Goal: Task Accomplishment & Management: Manage account settings

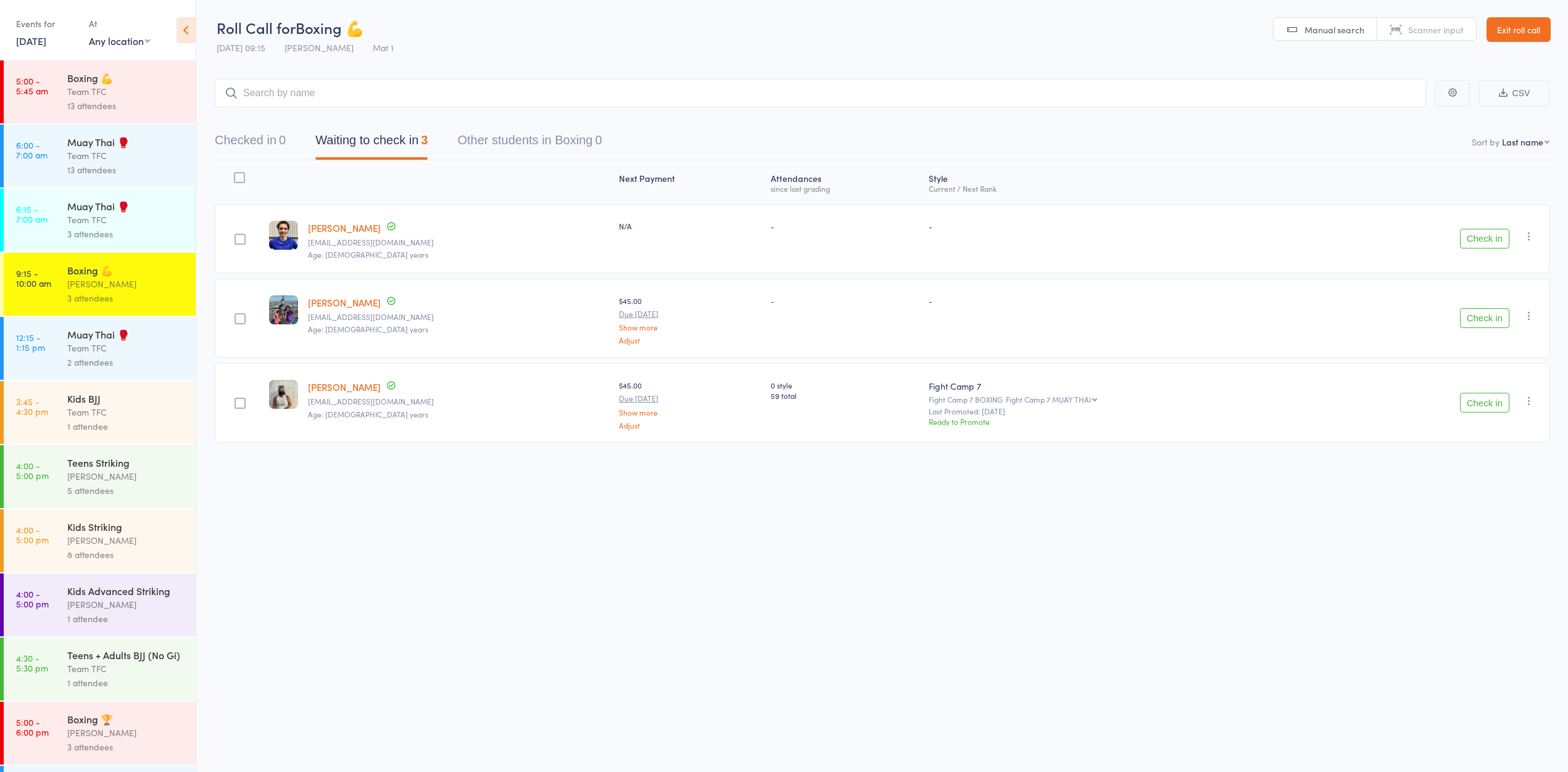
click at [113, 356] on div "Team TFC" at bounding box center [126, 348] width 118 height 14
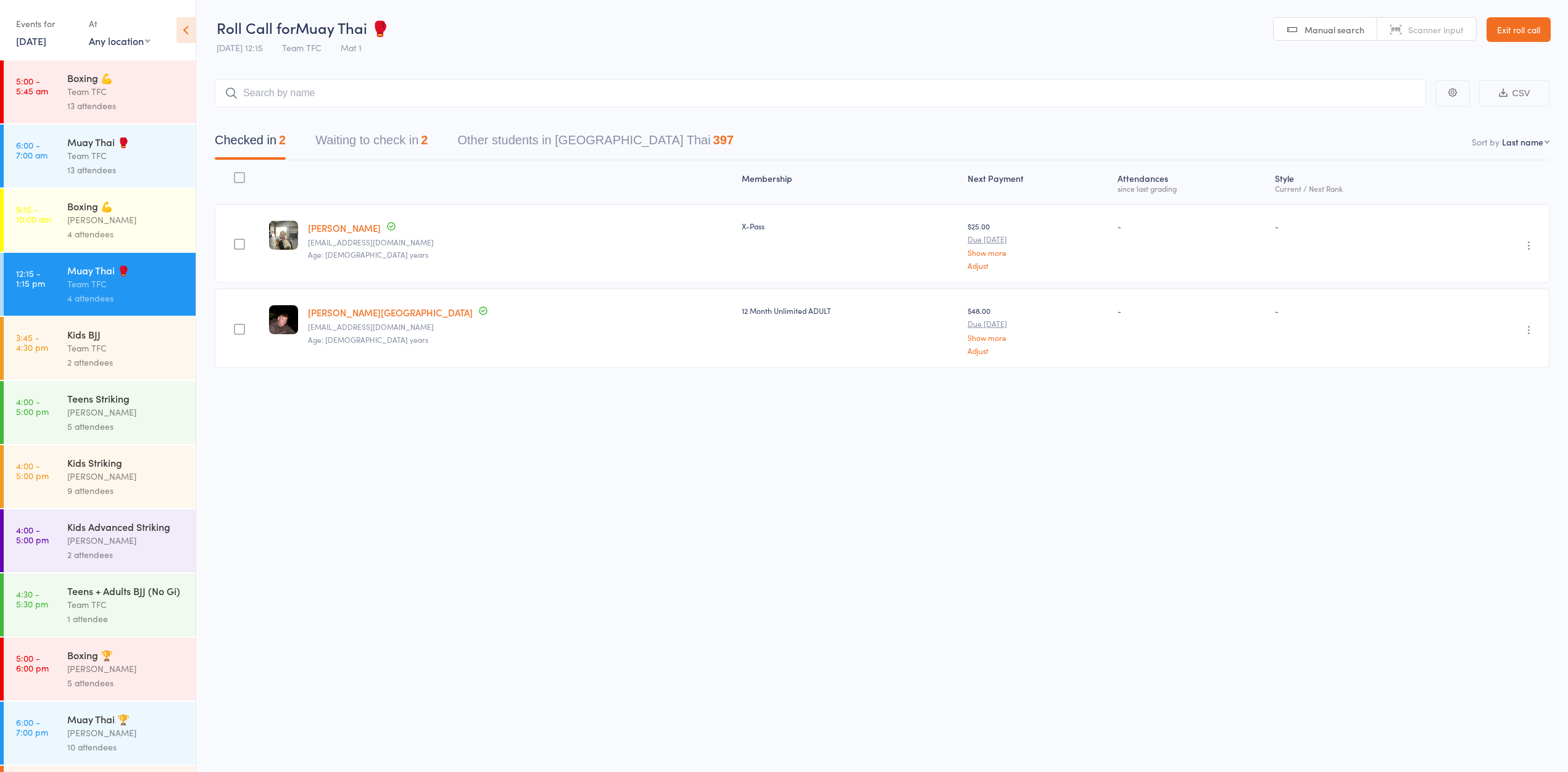
click at [370, 138] on button "Waiting to check in 2" at bounding box center [372, 144] width 112 height 32
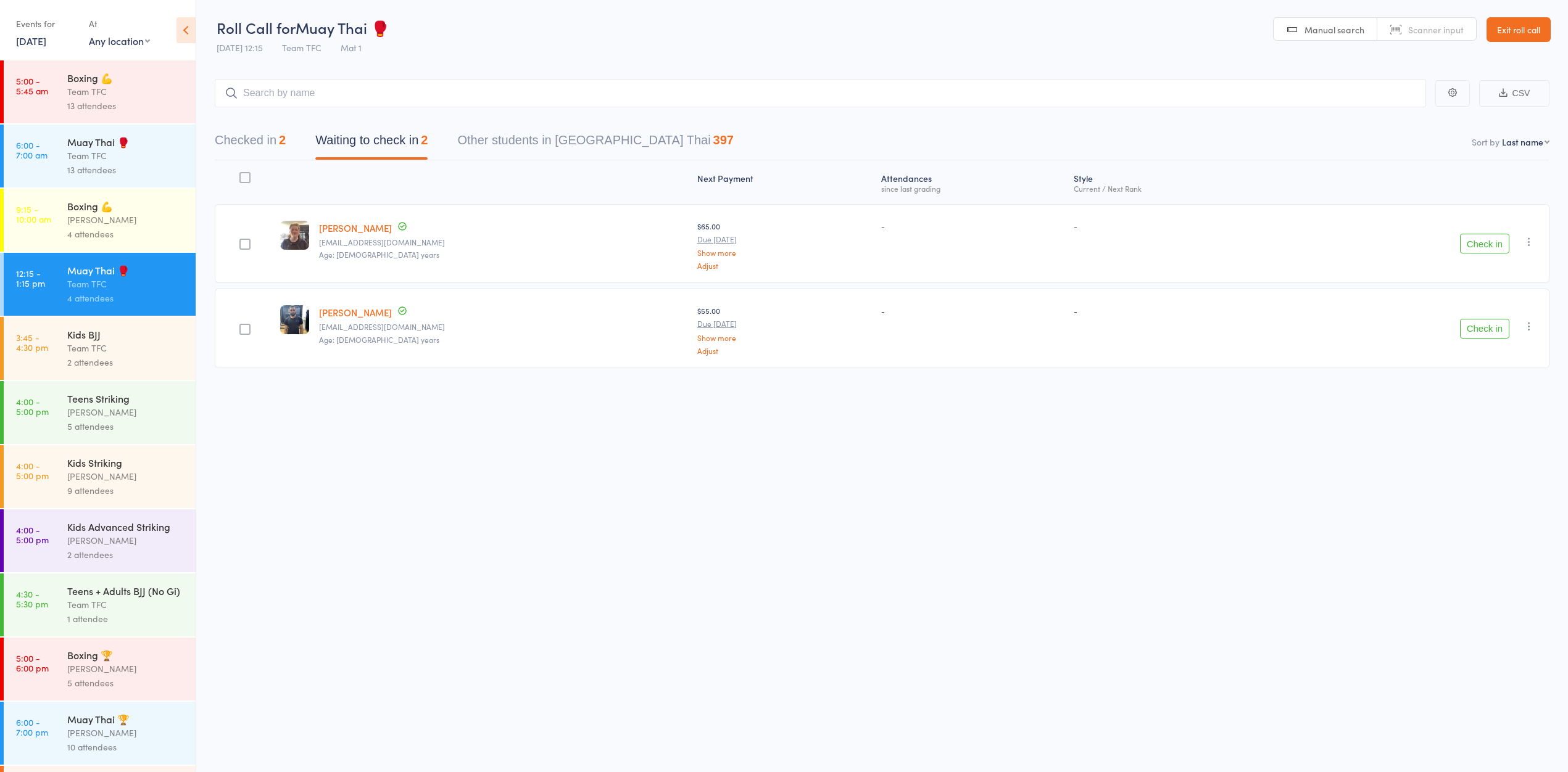
click at [240, 139] on button "Checked in 2" at bounding box center [250, 144] width 71 height 32
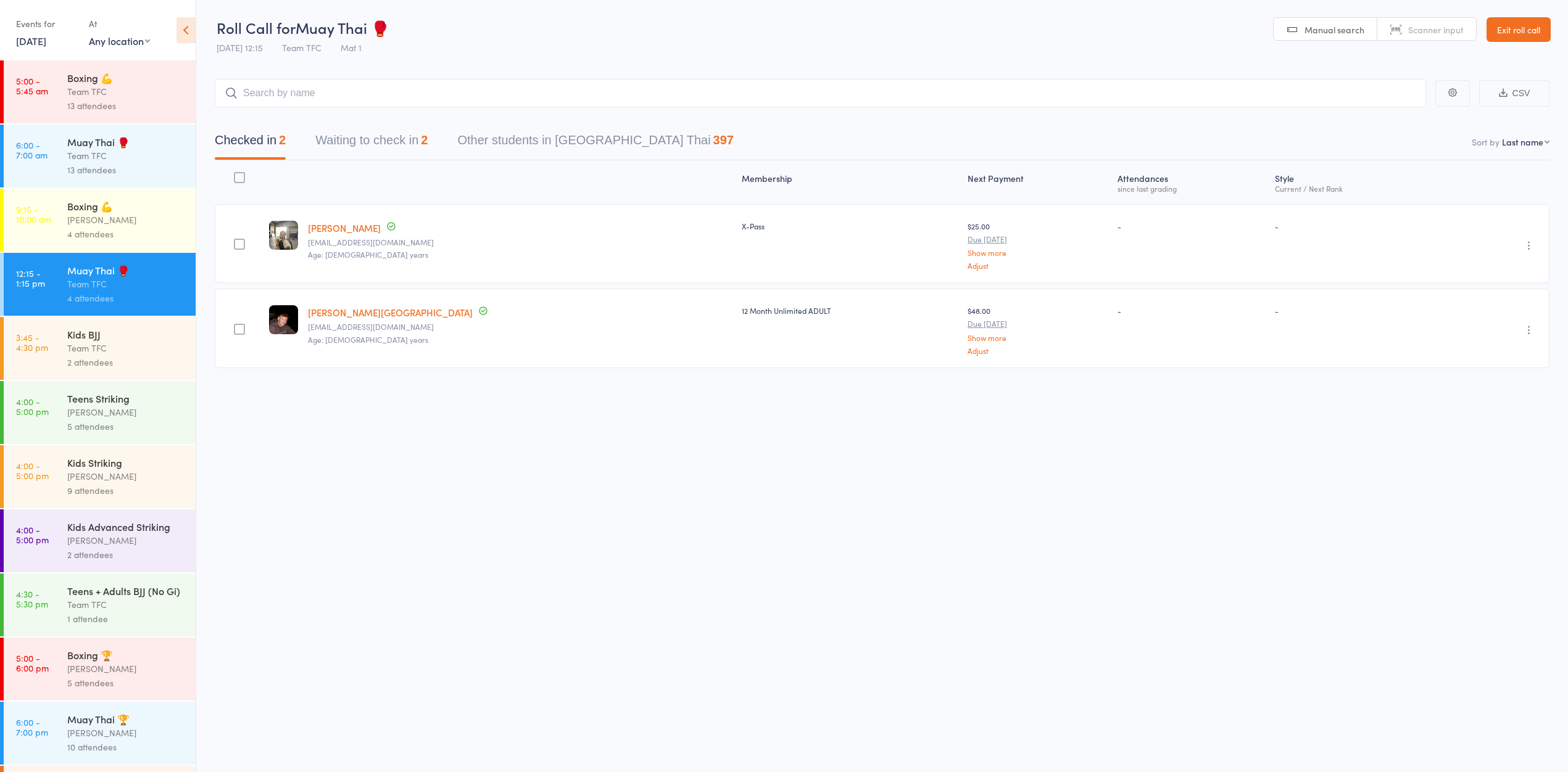
click at [336, 145] on button "Waiting to check in 2" at bounding box center [372, 144] width 112 height 32
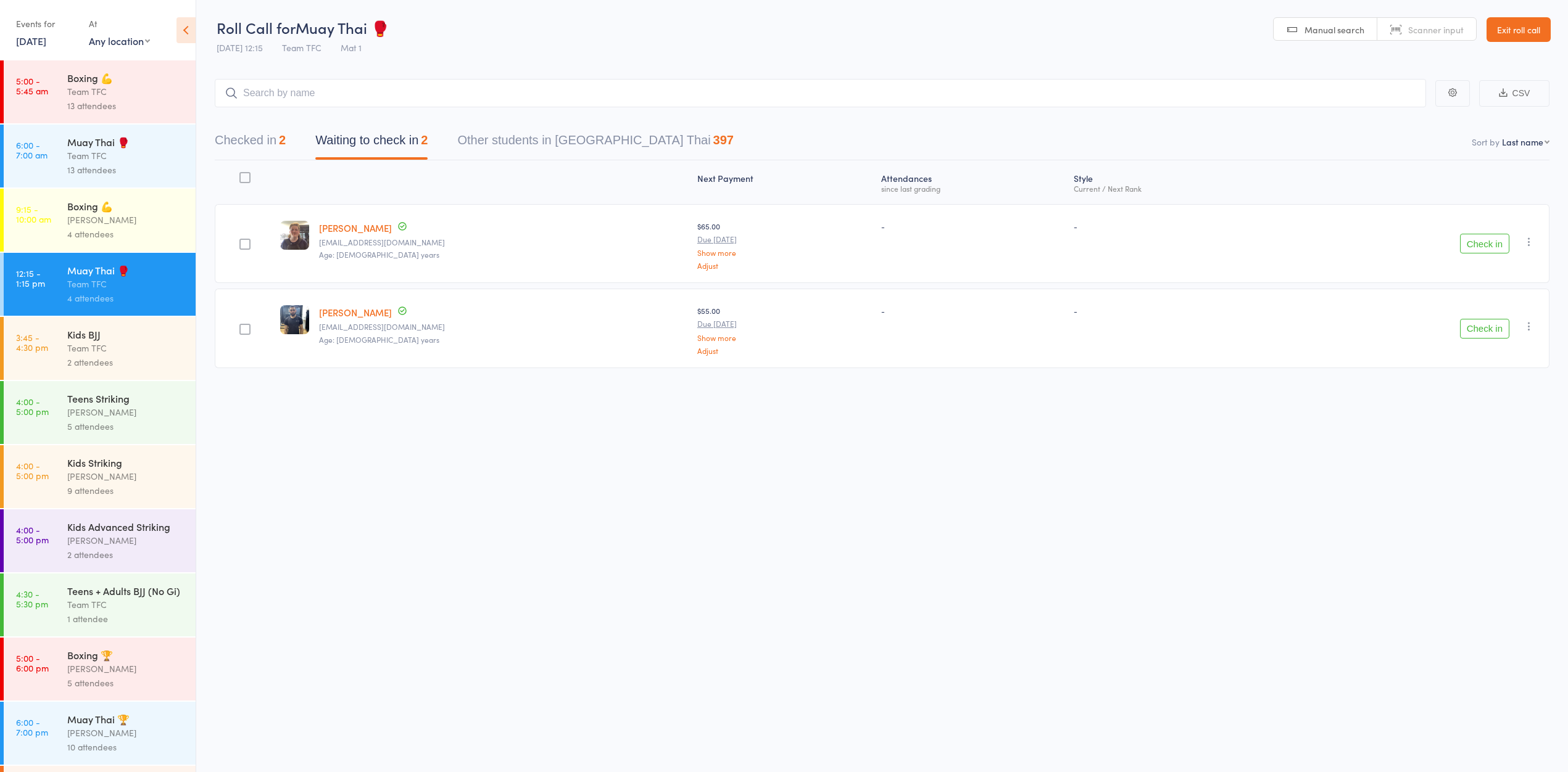
click at [1545, 34] on link "Exit roll call" at bounding box center [1518, 29] width 64 height 25
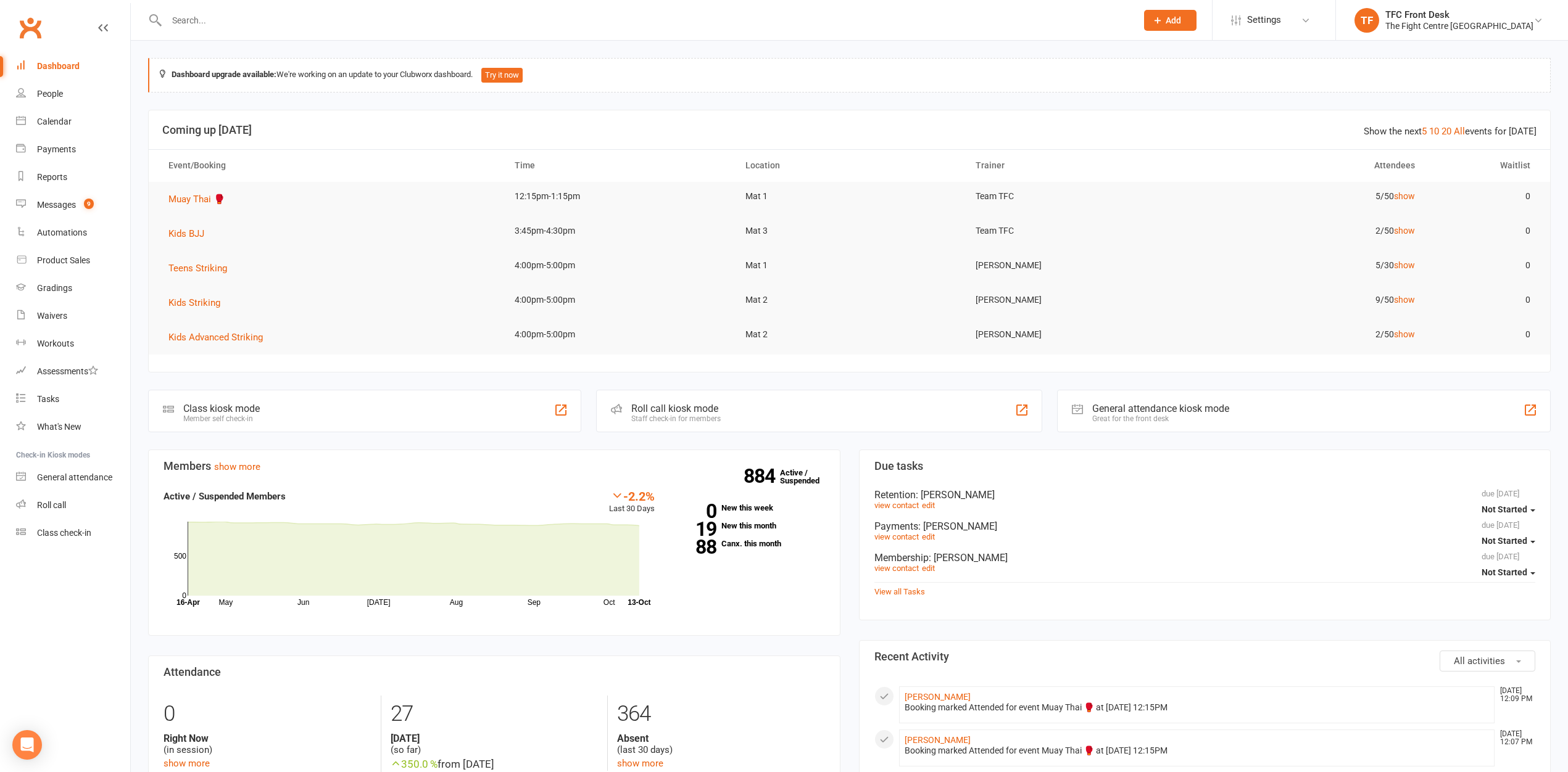
click at [339, 28] on input "text" at bounding box center [645, 20] width 965 height 17
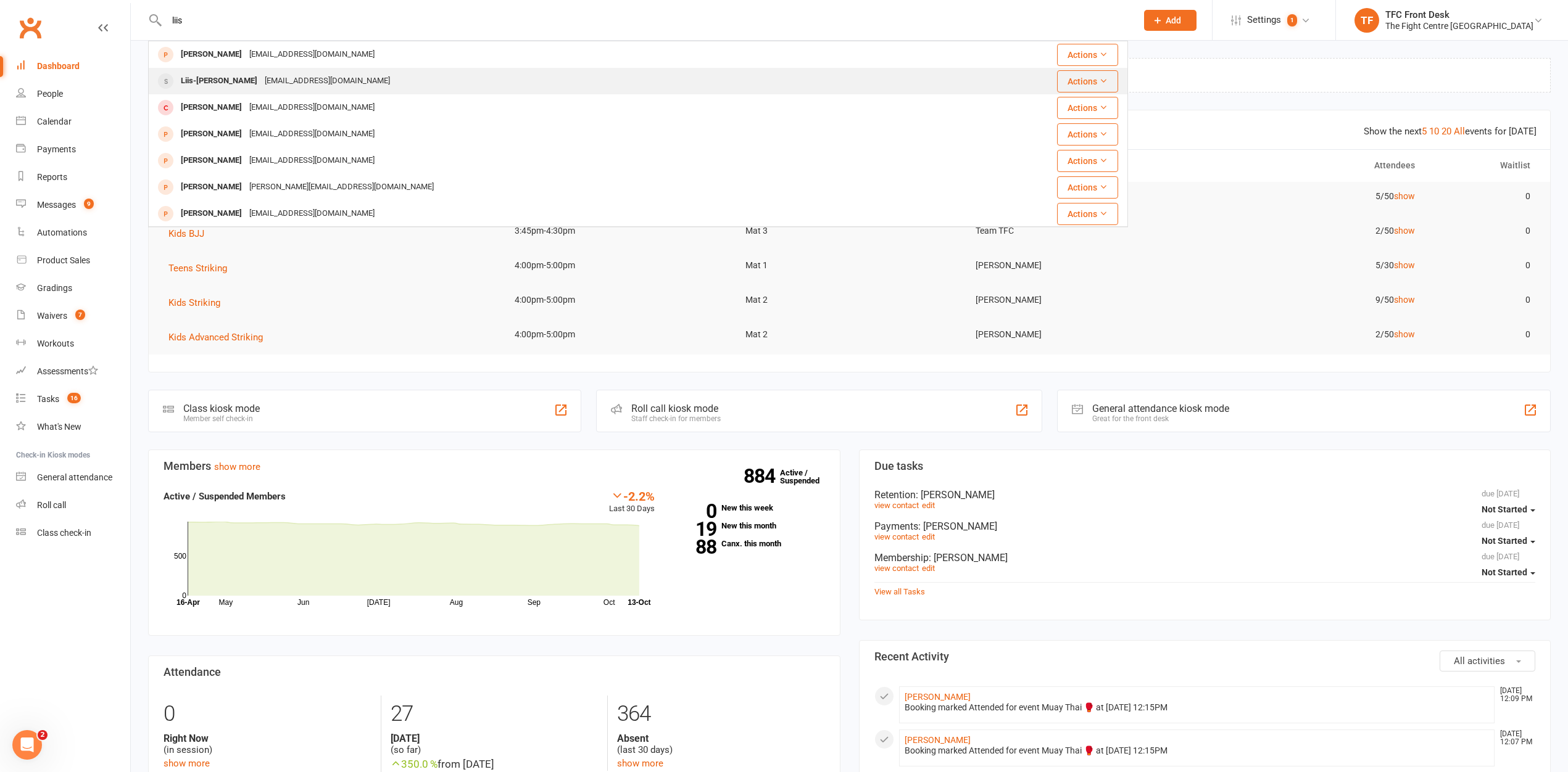
type input "liis"
click at [186, 88] on div "Liis-Mary Kuusk" at bounding box center [219, 81] width 84 height 18
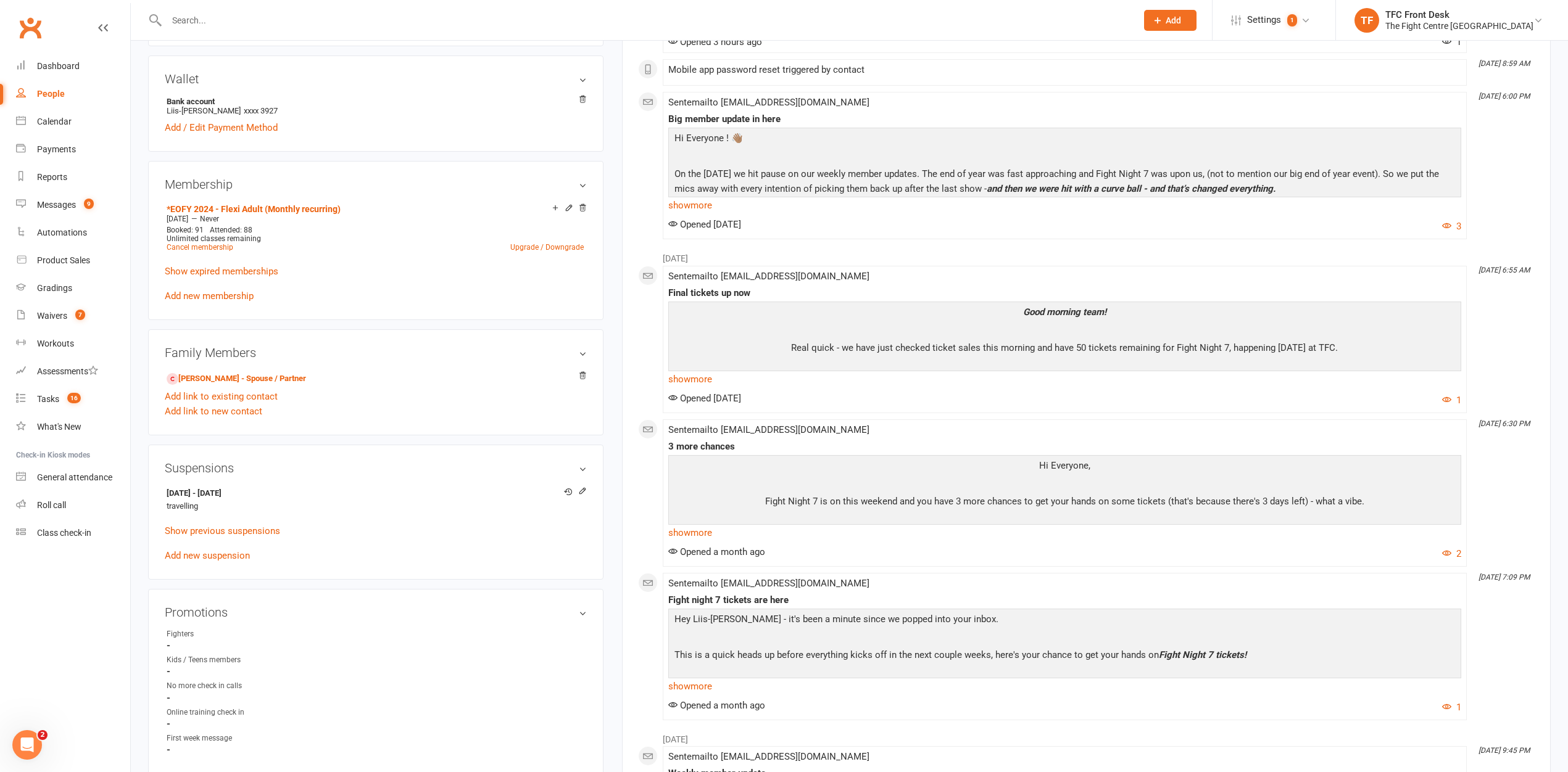
scroll to position [357, 0]
click at [582, 490] on icon at bounding box center [582, 490] width 9 height 9
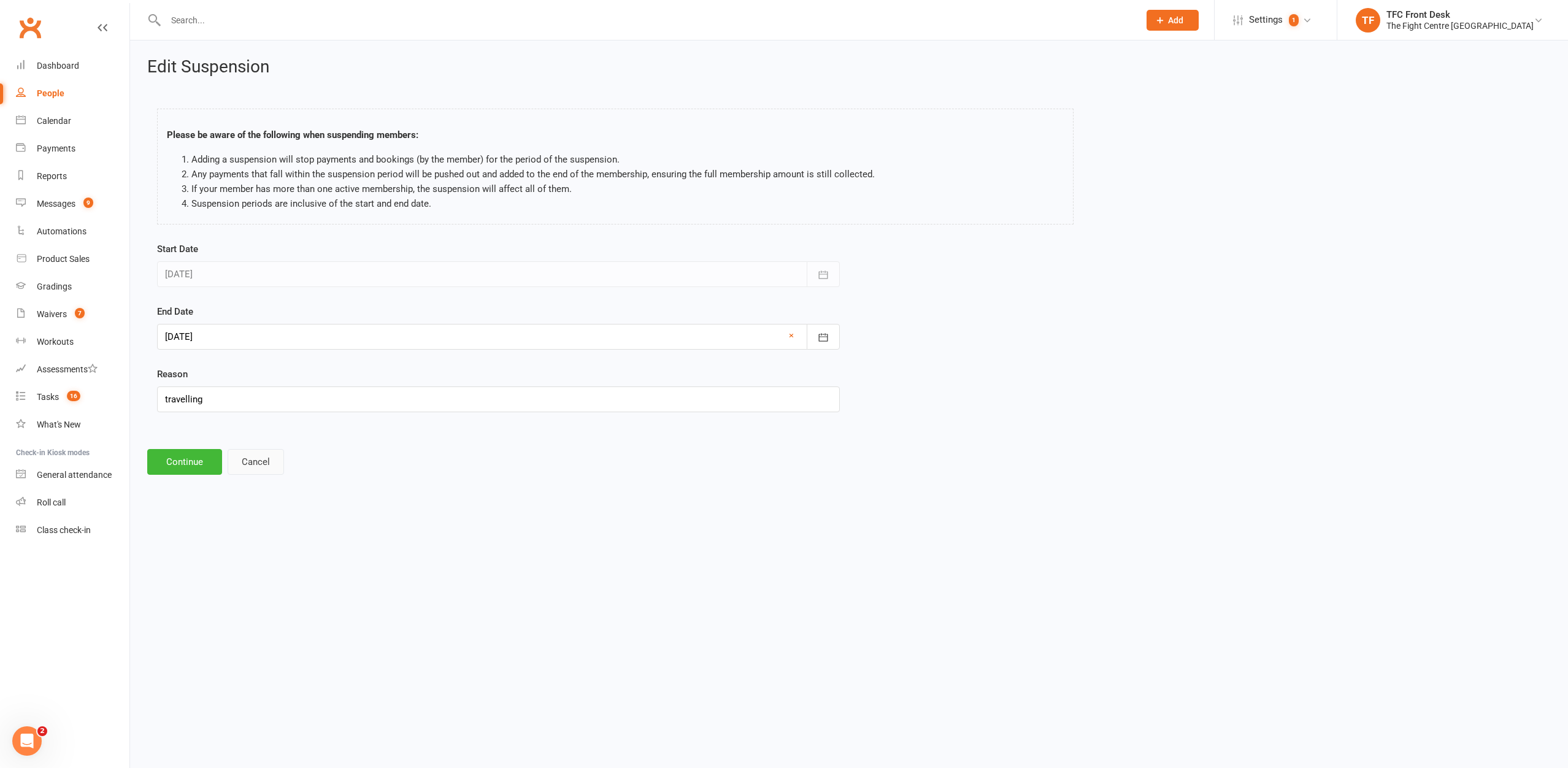
click at [258, 461] on button "Cancel" at bounding box center [256, 462] width 57 height 26
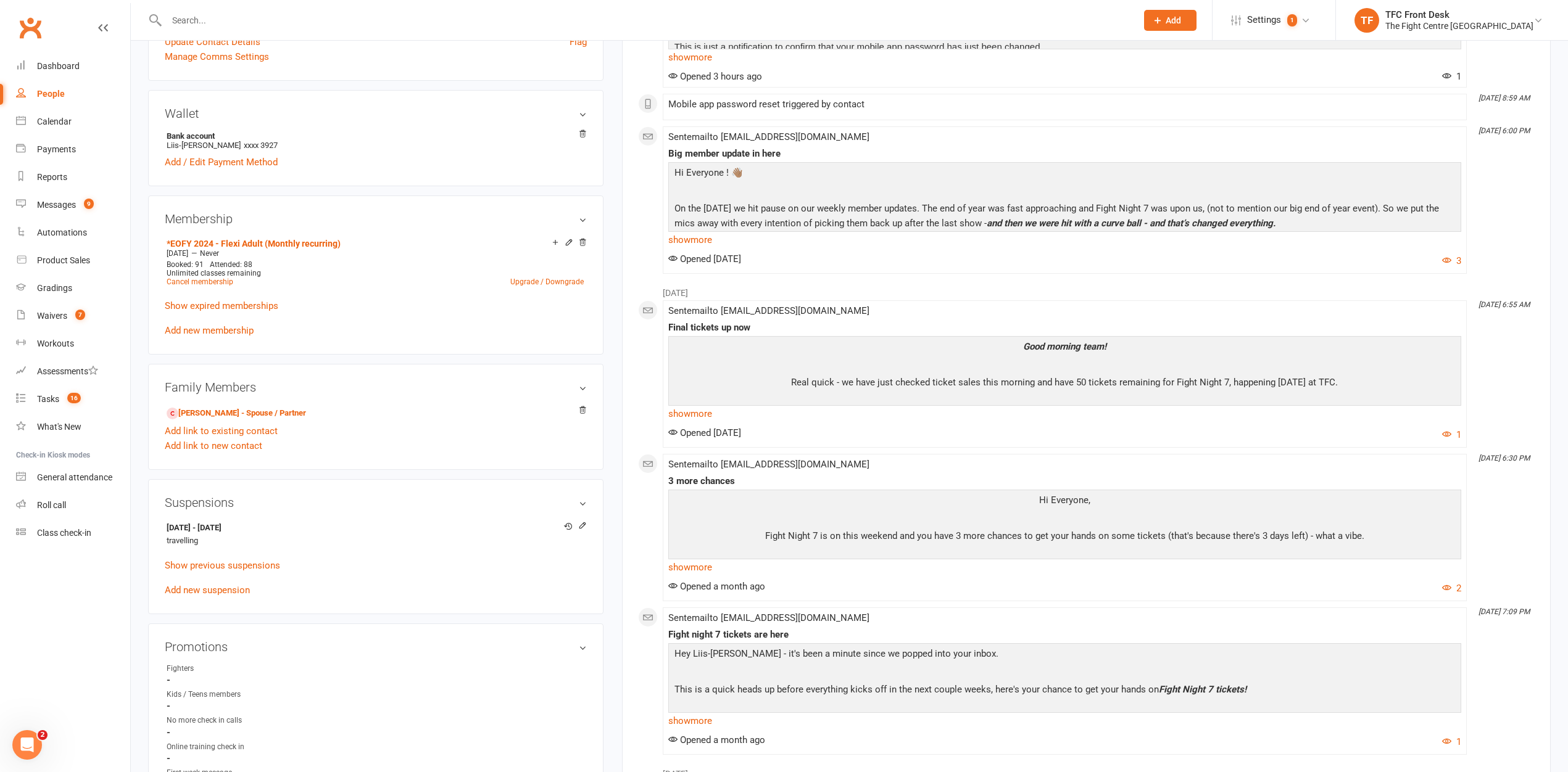
scroll to position [515, 0]
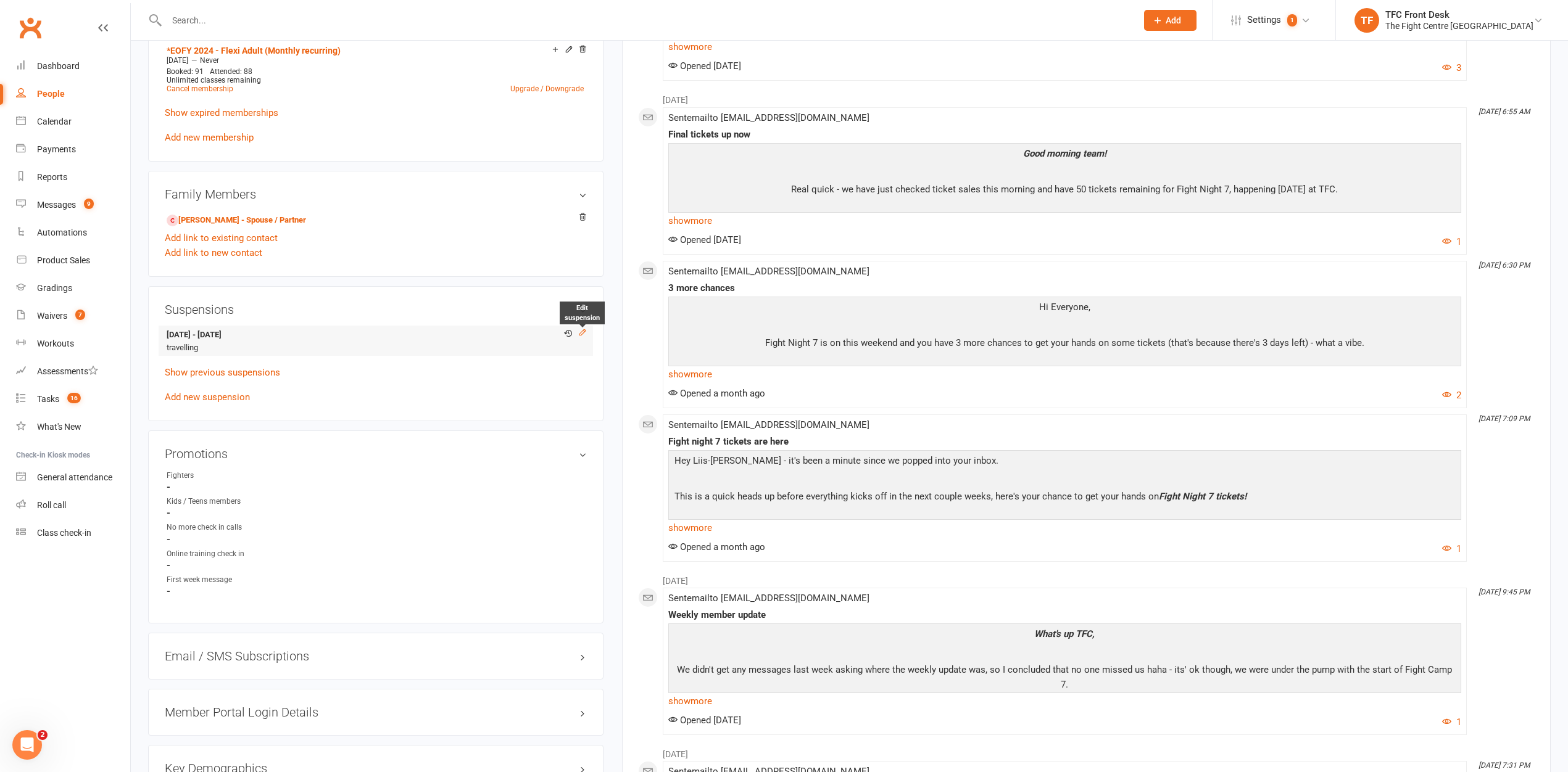
click at [581, 334] on icon at bounding box center [582, 332] width 9 height 9
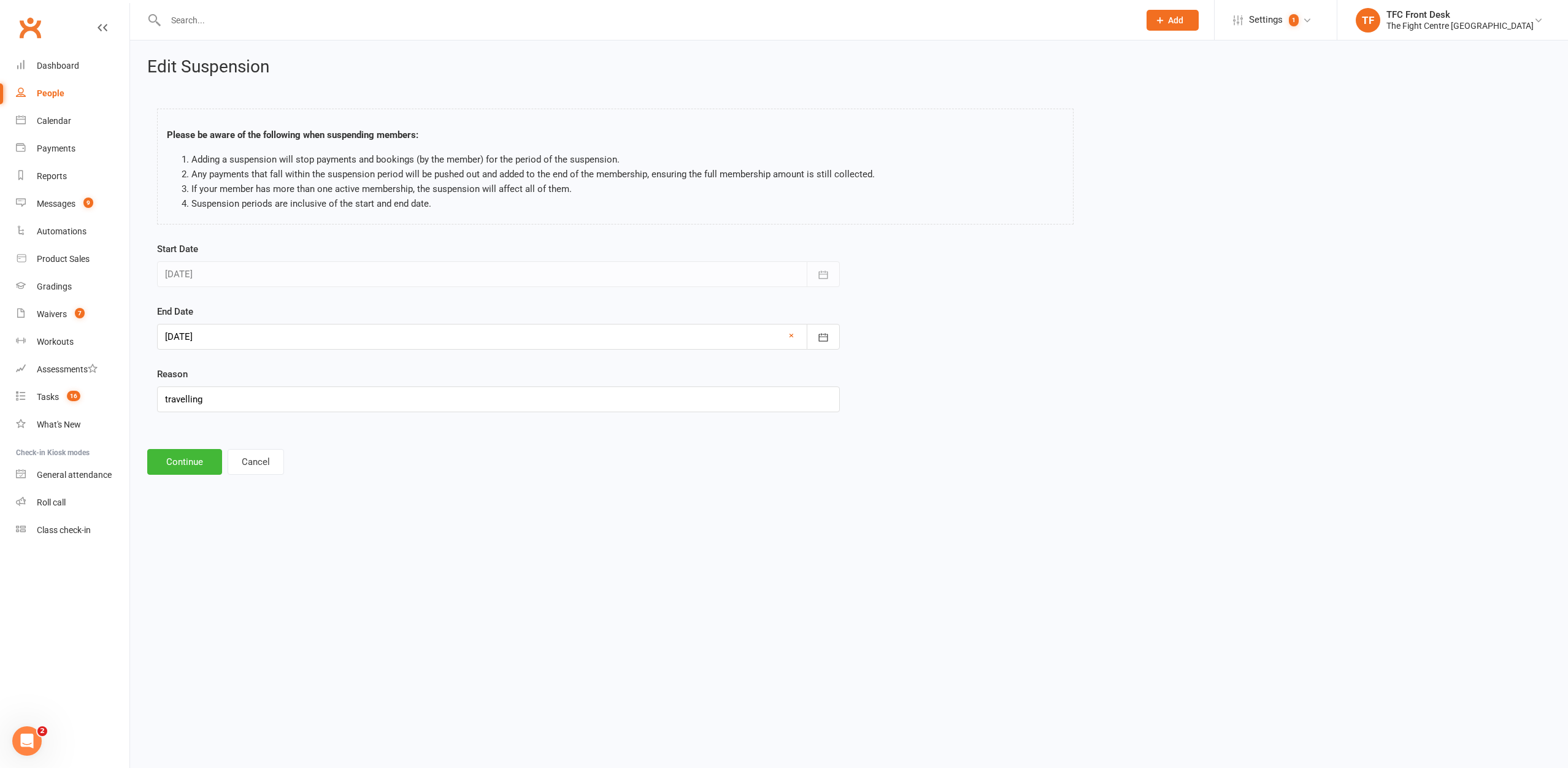
click at [212, 324] on div at bounding box center [498, 337] width 683 height 26
click at [174, 368] on icon "button" at bounding box center [176, 368] width 9 height 9
click at [234, 459] on span "13" at bounding box center [234, 462] width 9 height 9
type input "13 Oct 2025"
click at [211, 459] on button "Continue" at bounding box center [184, 462] width 75 height 26
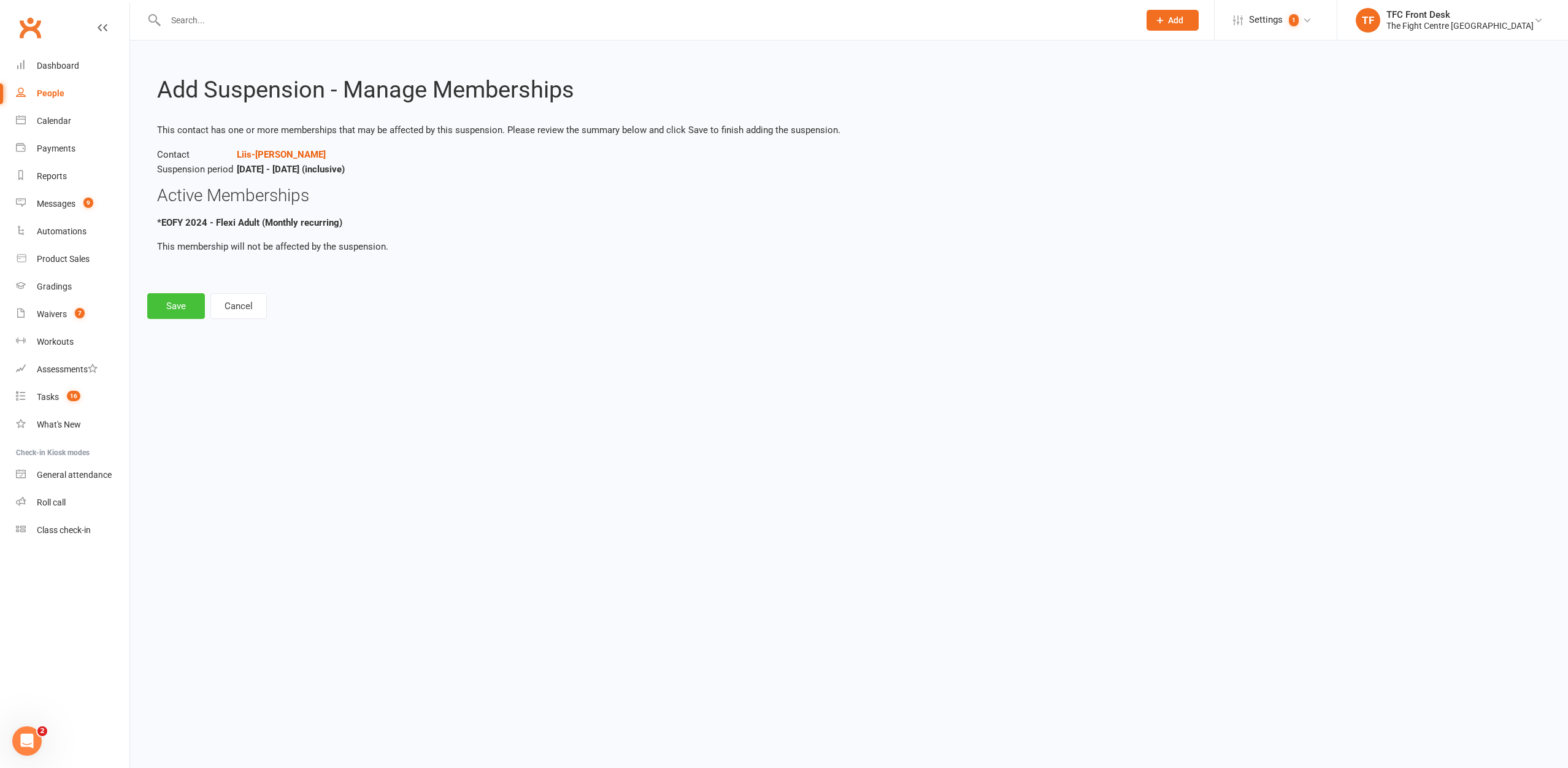
click at [173, 309] on button "Save" at bounding box center [176, 305] width 58 height 26
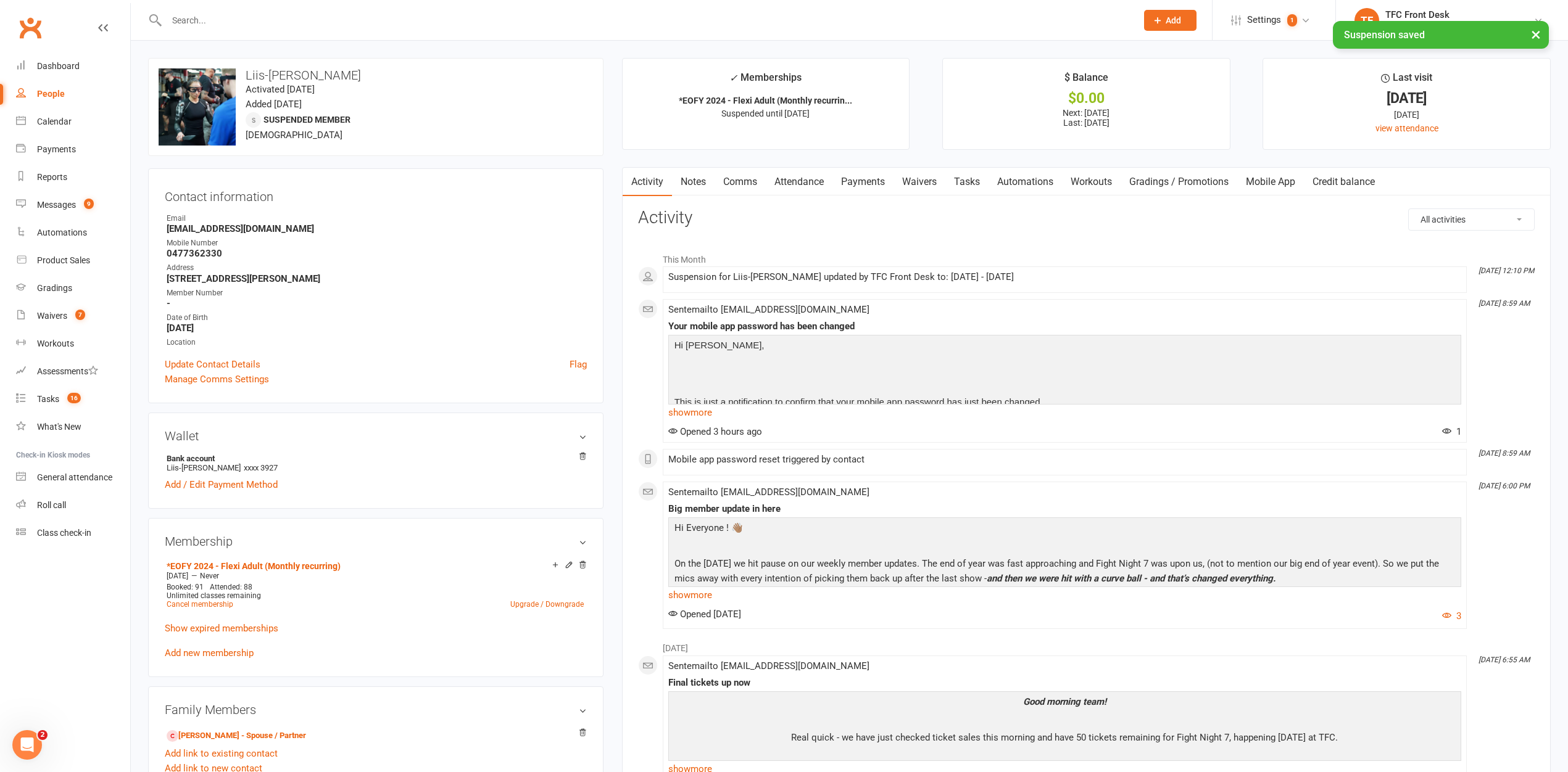
click at [704, 183] on link "Notes" at bounding box center [693, 182] width 43 height 29
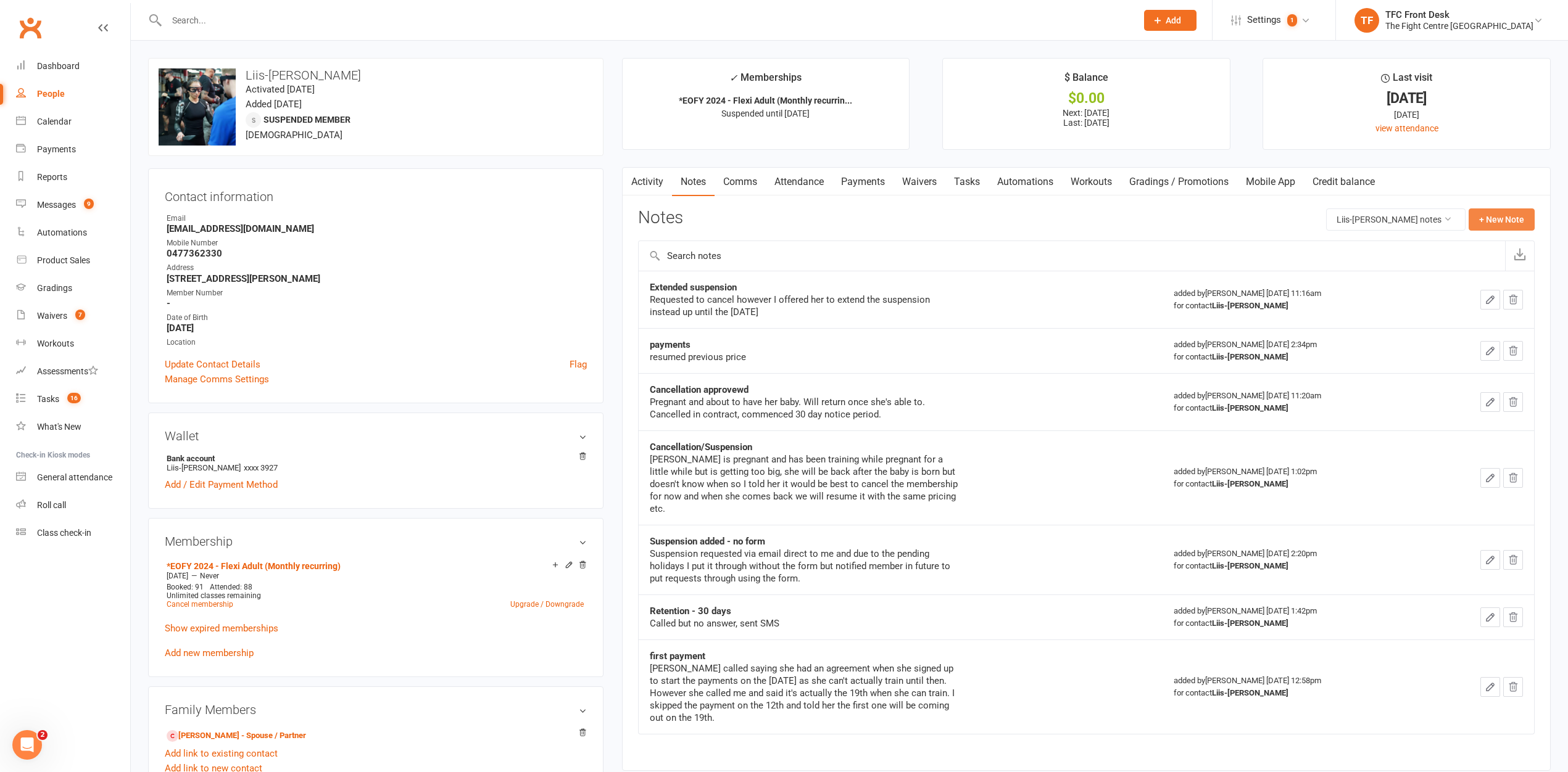
click at [1519, 223] on button "+ New Note" at bounding box center [1500, 219] width 66 height 22
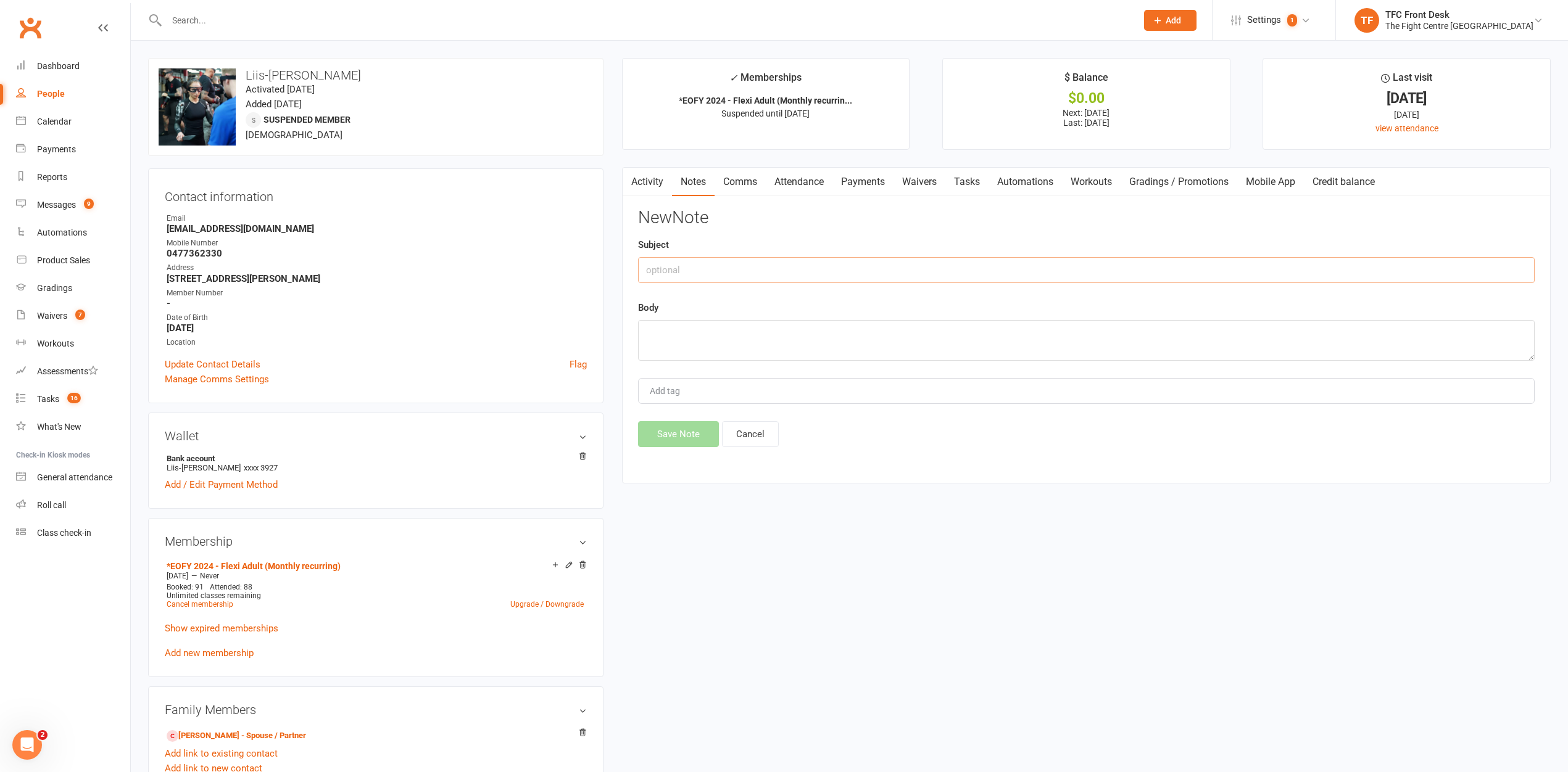
drag, startPoint x: 646, startPoint y: 280, endPoint x: 658, endPoint y: 273, distance: 13.9
click at [646, 280] on input "text" at bounding box center [1086, 270] width 897 height 26
type input "Suspension"
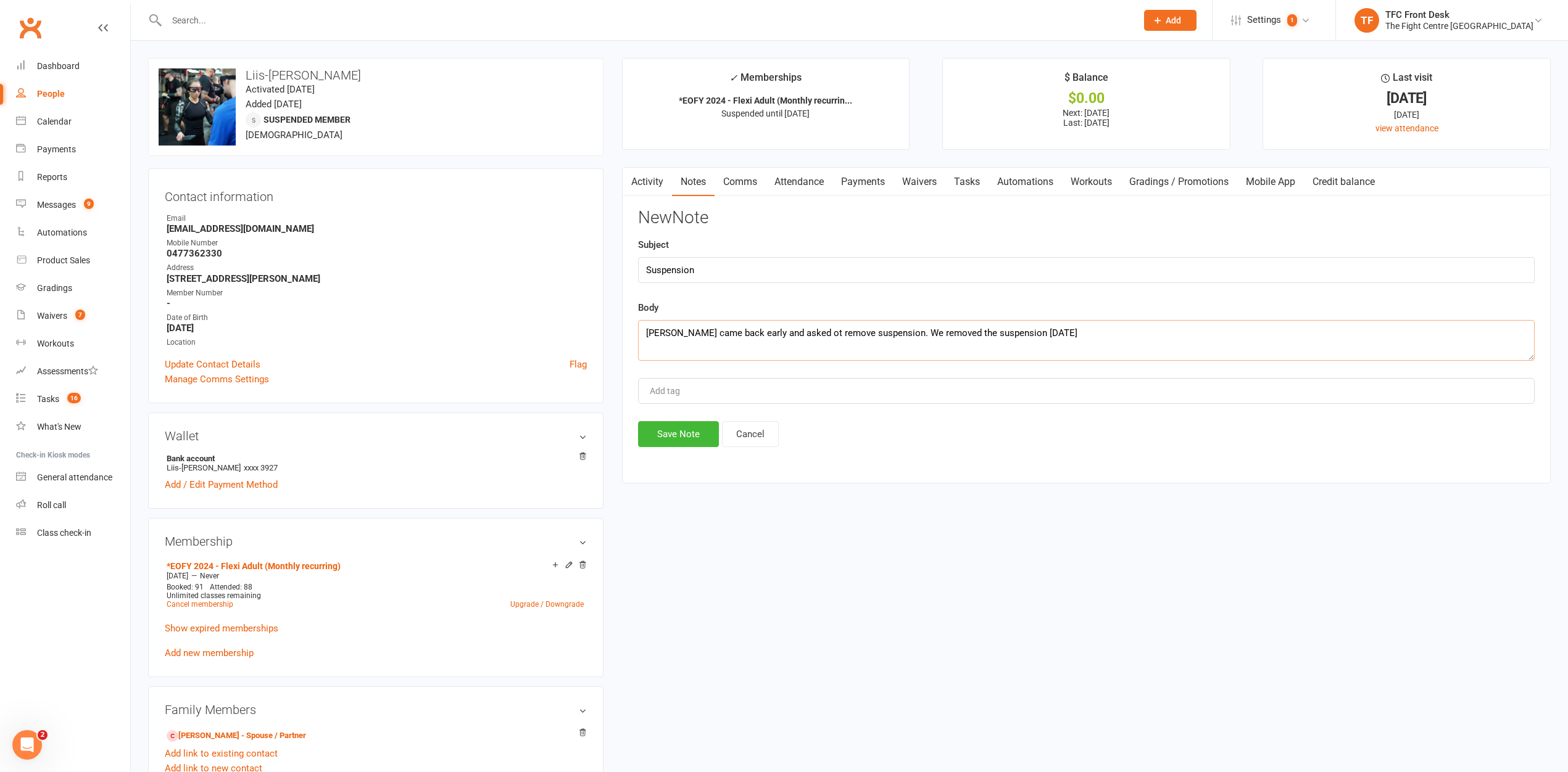
click at [784, 331] on textarea "Liis came back early and asked ot remove suspension. We removed the suspension …" at bounding box center [1086, 340] width 897 height 41
type textarea "Liis came back early and asked oo remove suspension. We removed the suspension …"
click at [660, 436] on button "Save Note" at bounding box center [678, 434] width 81 height 26
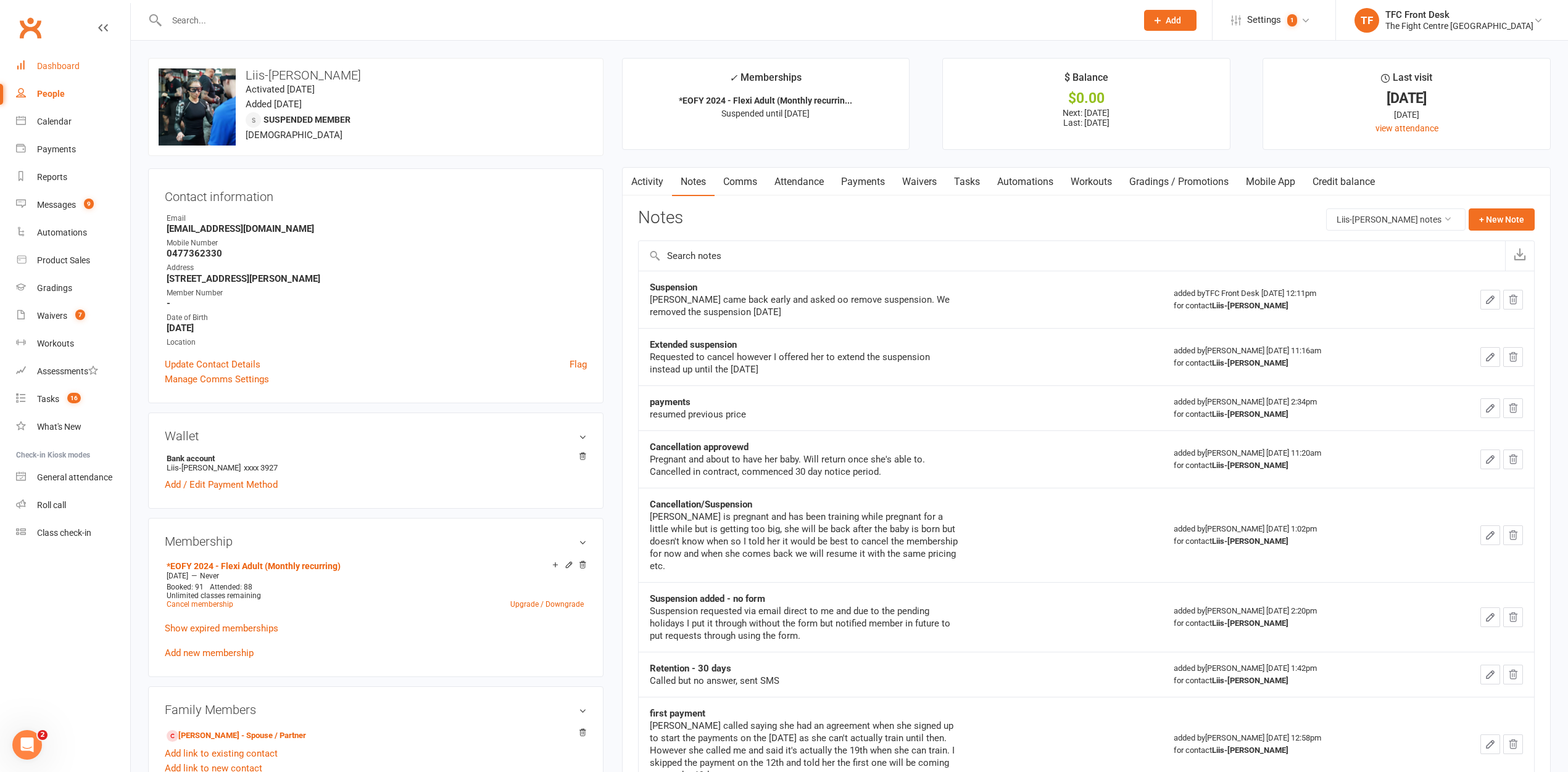
click at [57, 66] on div "Dashboard" at bounding box center [58, 66] width 43 height 10
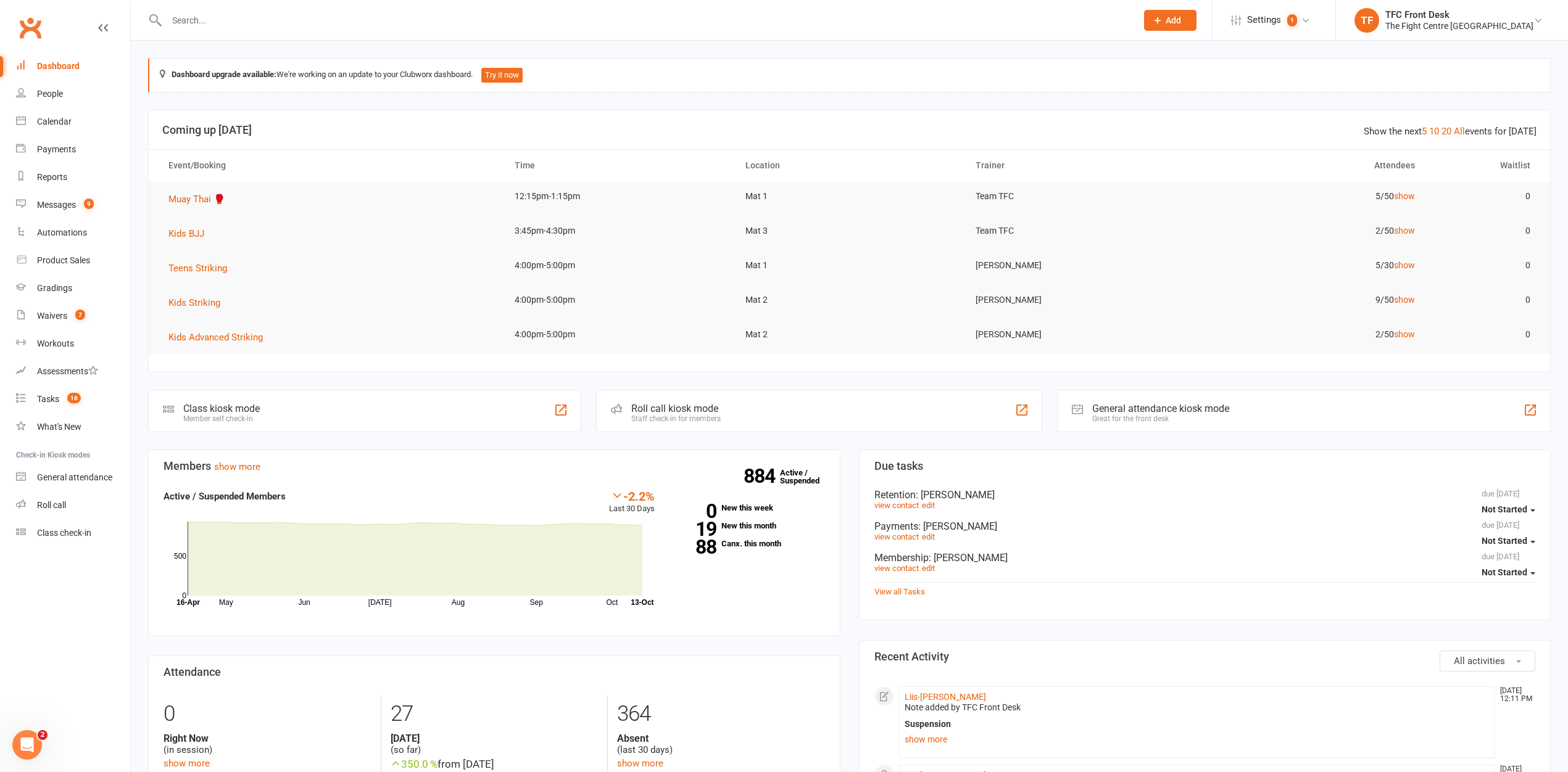
click at [659, 415] on div "Staff check-in for members" at bounding box center [676, 418] width 89 height 9
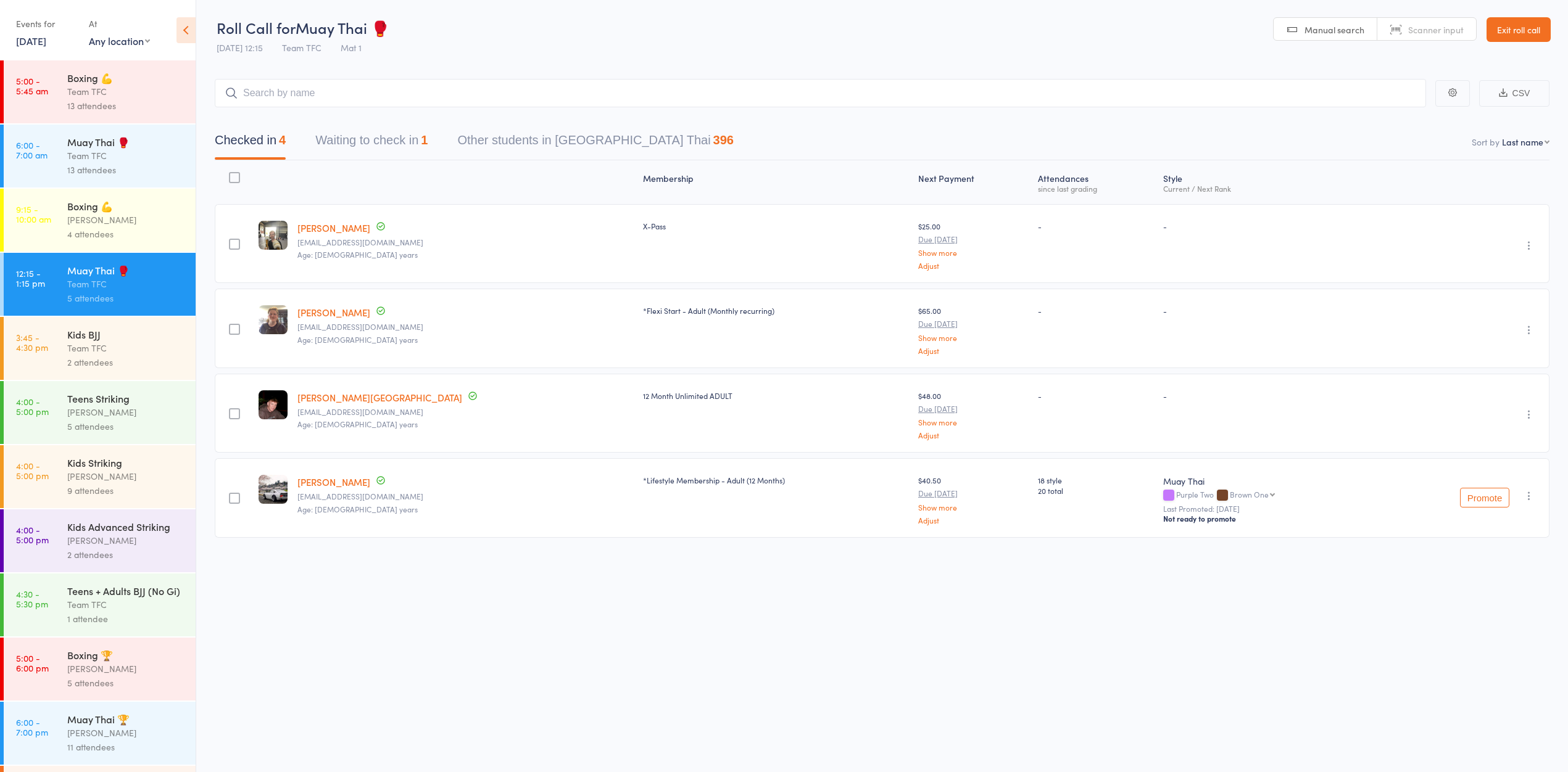
click at [189, 32] on icon at bounding box center [186, 29] width 19 height 26
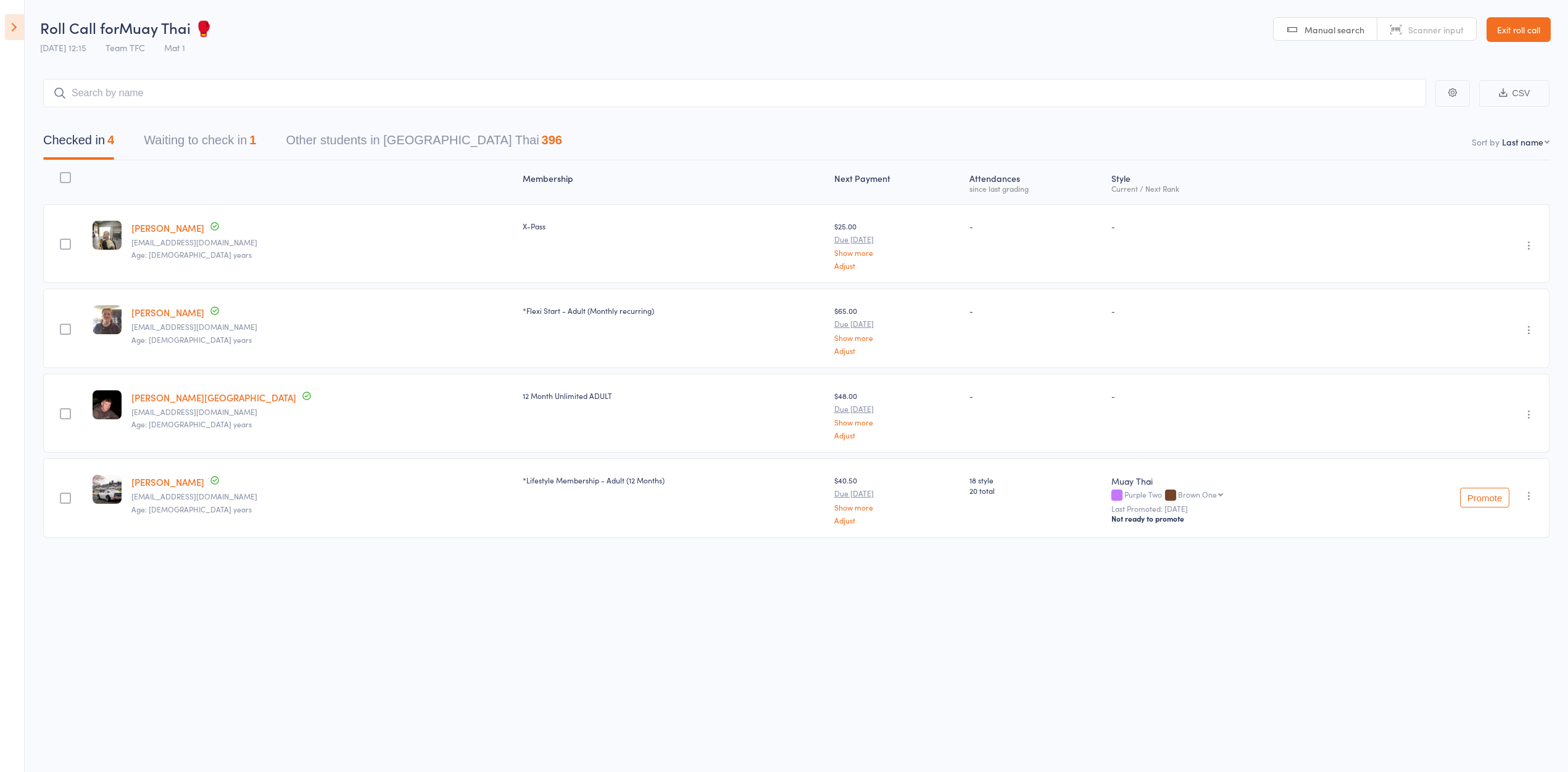
click at [19, 34] on icon at bounding box center [14, 27] width 19 height 26
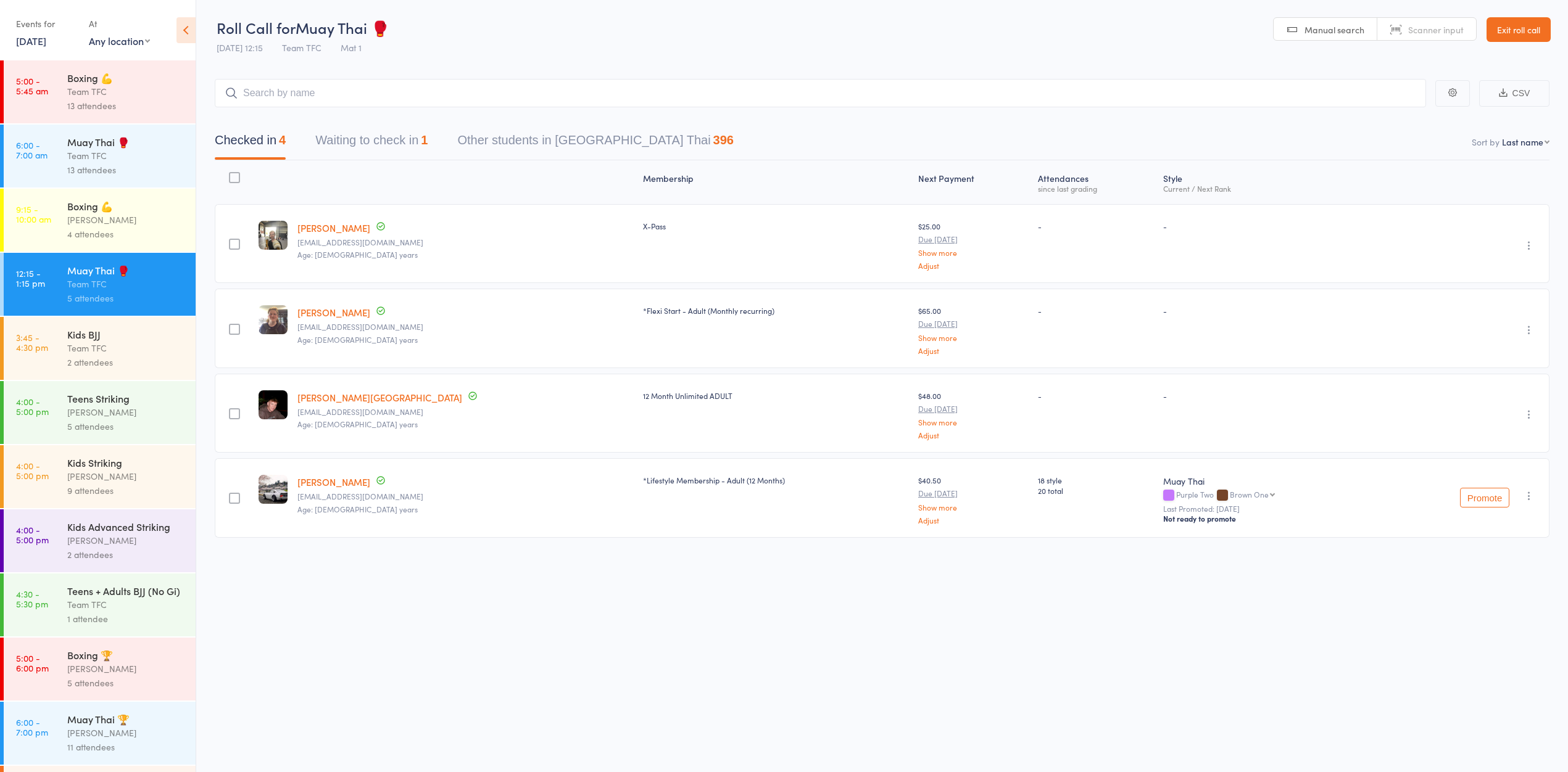
click at [380, 144] on button "Waiting to check in 1" at bounding box center [372, 144] width 112 height 32
